Goal: Transaction & Acquisition: Purchase product/service

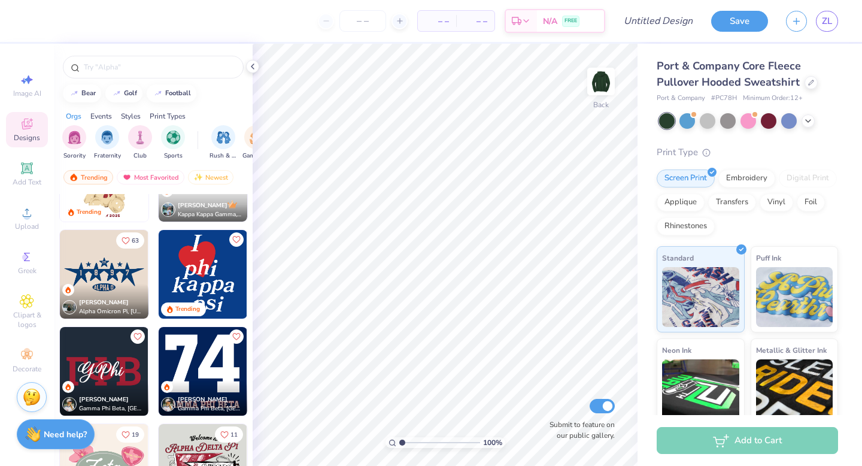
scroll to position [450, 0]
click at [203, 275] on img at bounding box center [203, 273] width 89 height 89
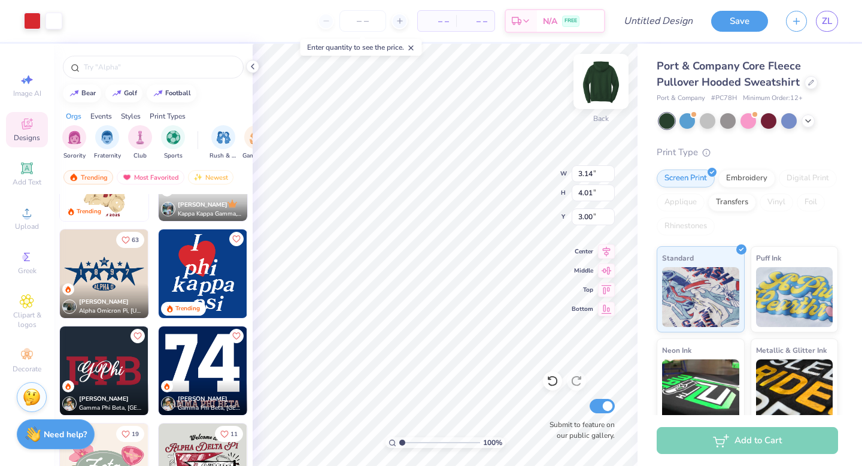
click at [603, 76] on img at bounding box center [601, 81] width 48 height 48
click at [603, 76] on img at bounding box center [601, 81] width 24 height 24
click at [601, 79] on img at bounding box center [601, 81] width 48 height 48
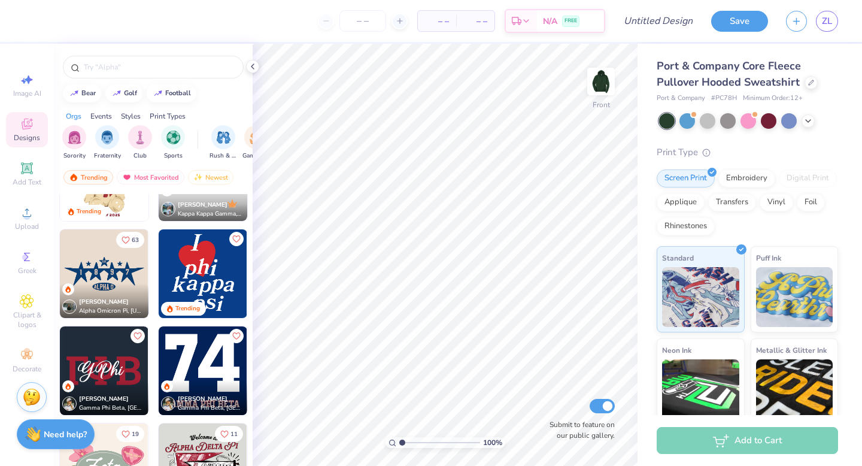
click at [219, 266] on img at bounding box center [203, 273] width 89 height 89
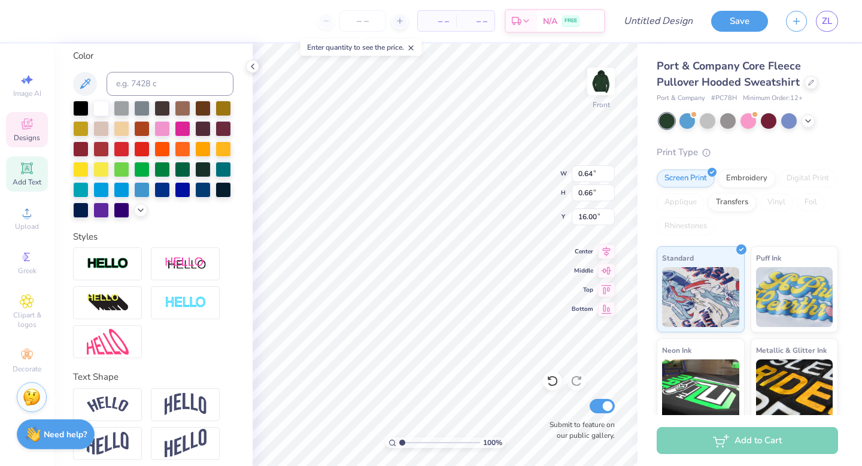
scroll to position [230, 0]
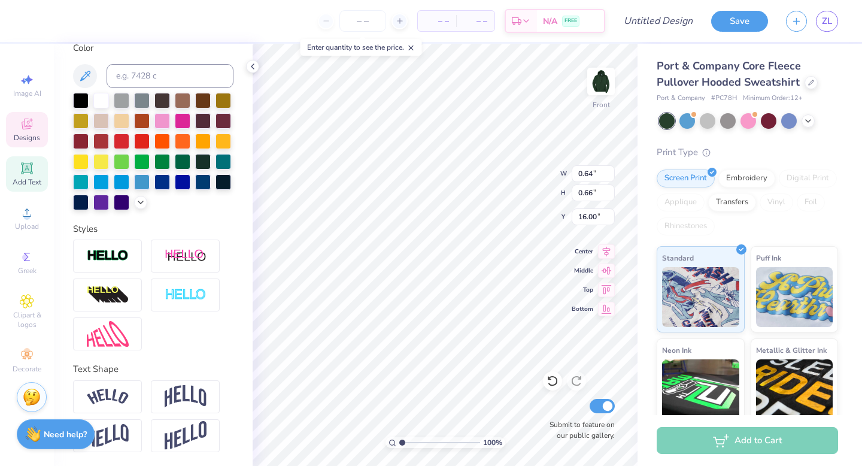
type input "0.58"
type input "0.72"
type input "15.28"
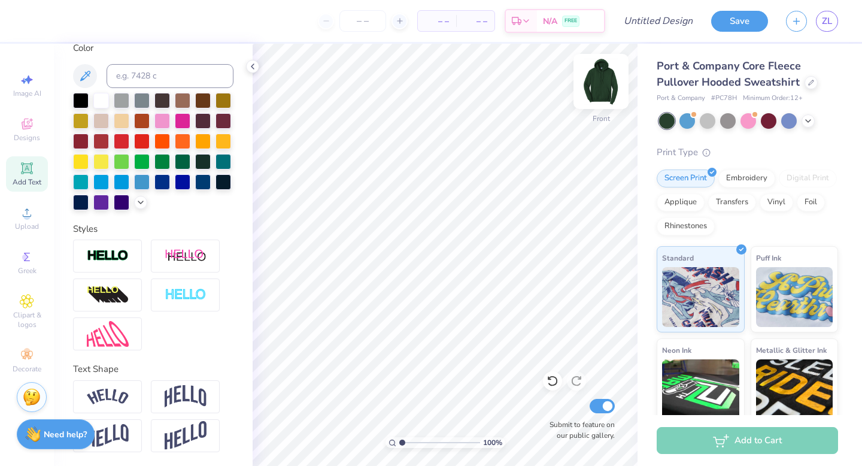
click at [598, 84] on img at bounding box center [601, 81] width 48 height 48
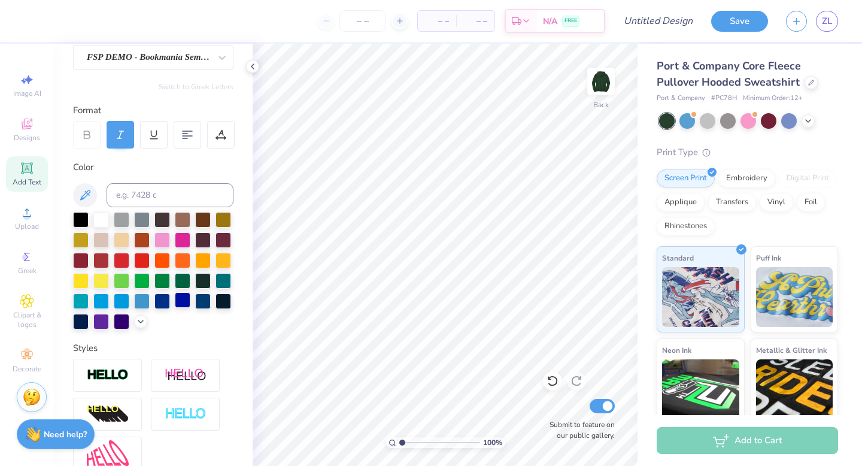
scroll to position [41, 0]
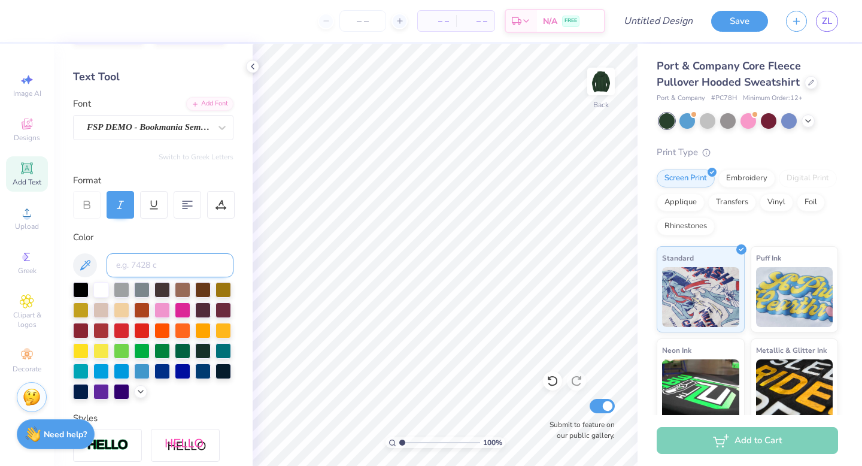
click at [151, 256] on input at bounding box center [170, 265] width 127 height 24
click at [150, 242] on div "Color" at bounding box center [153, 237] width 160 height 14
click at [19, 171] on div "Add Text" at bounding box center [27, 173] width 42 height 35
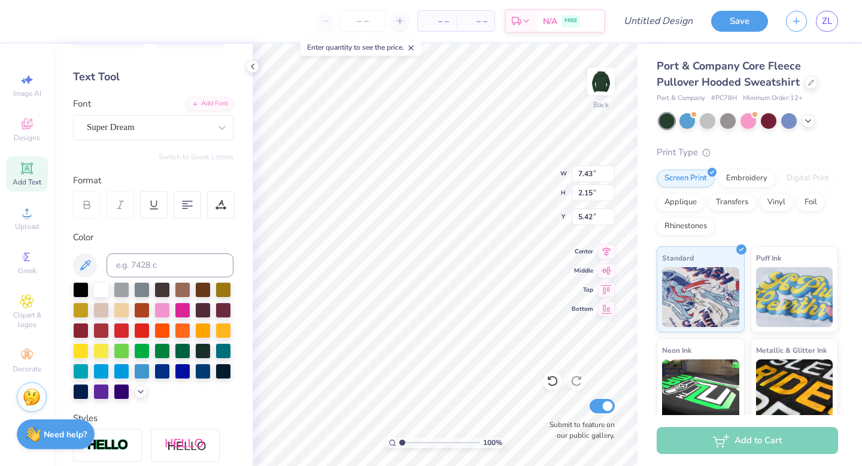
scroll to position [0, 0]
type textarea "SAB"
click at [749, 176] on div "Embroidery" at bounding box center [746, 177] width 57 height 18
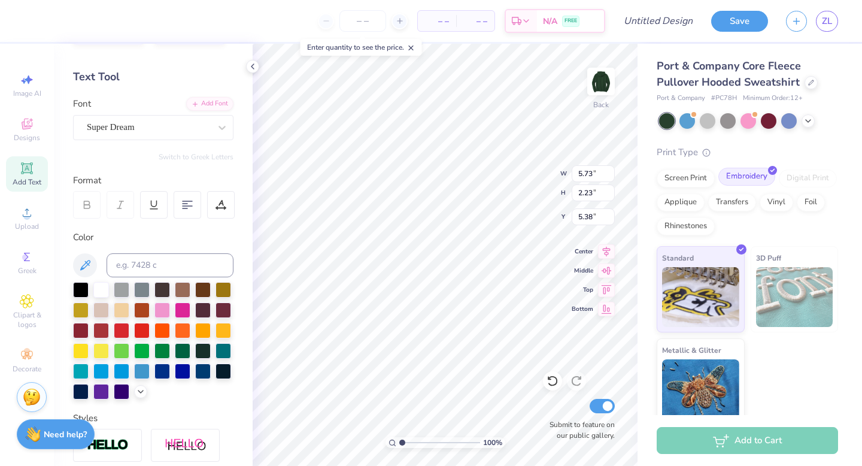
type input "5.73"
type input "2.23"
type input "5.38"
type textarea "B"
click at [643, 29] on input "Design Title" at bounding box center [672, 21] width 59 height 24
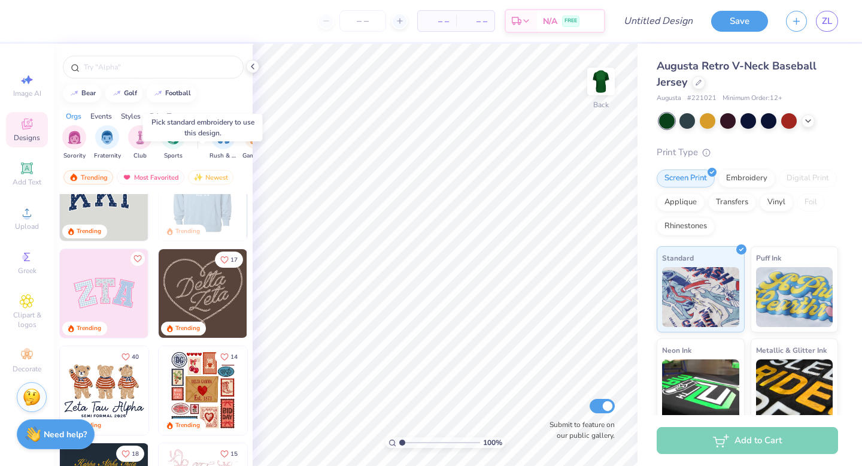
scroll to position [51, 0]
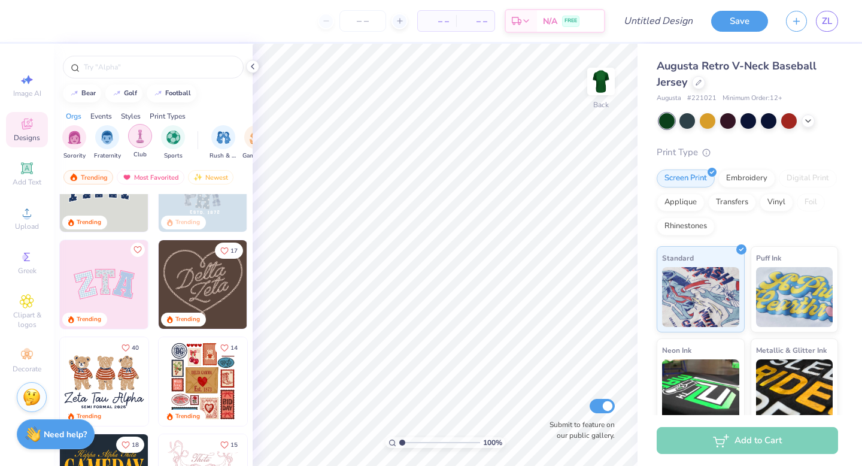
click at [142, 142] on img "filter for Club" at bounding box center [139, 136] width 13 height 14
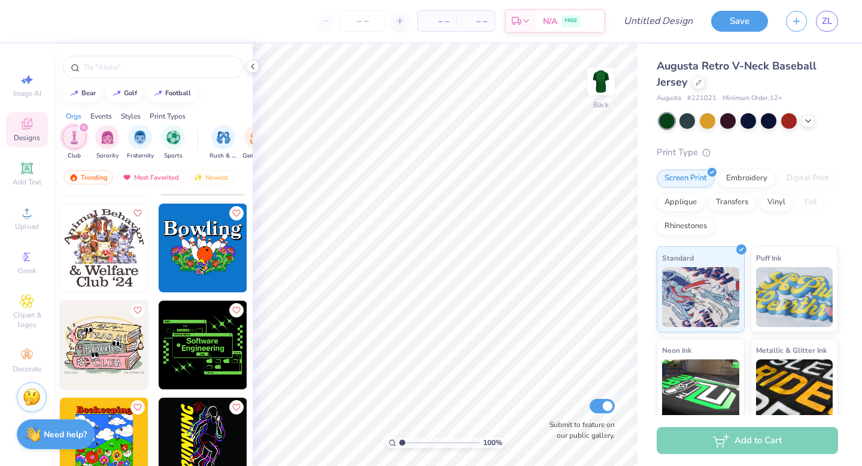
scroll to position [2316, 0]
